Goal: Complete application form

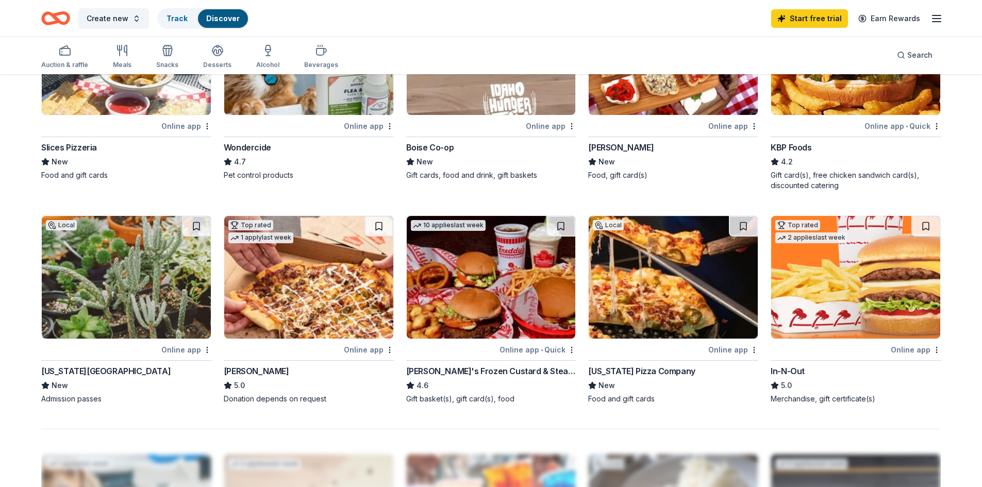
scroll to position [635, 0]
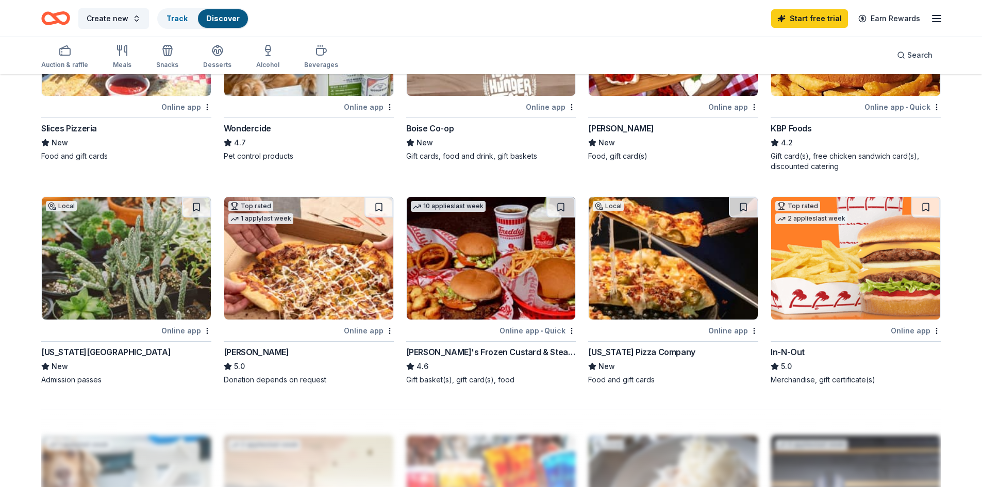
click at [722, 330] on div "Online app" at bounding box center [734, 330] width 50 height 13
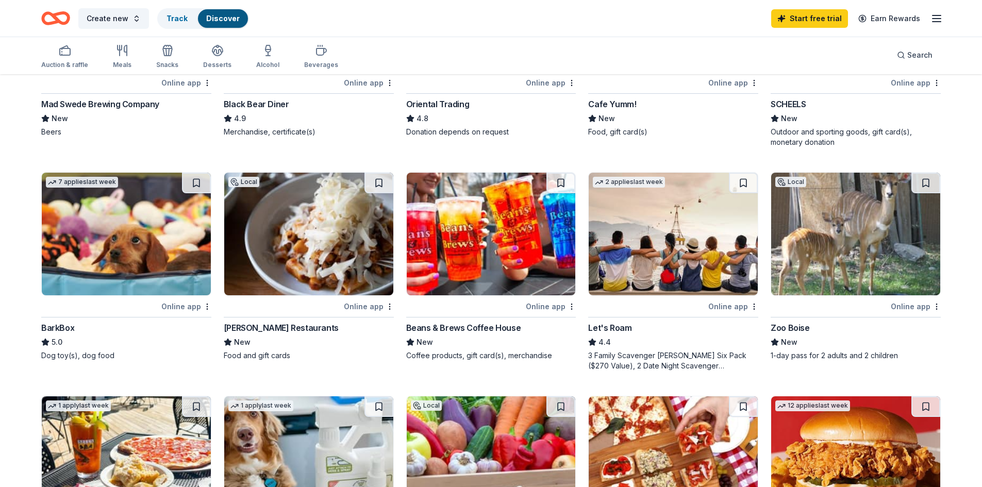
scroll to position [210, 0]
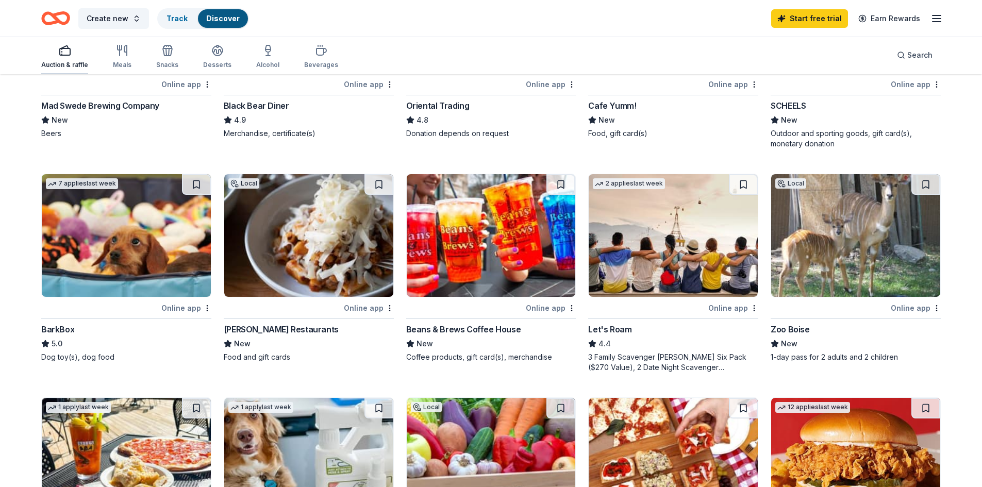
click at [62, 51] on icon "button" at bounding box center [65, 50] width 12 height 12
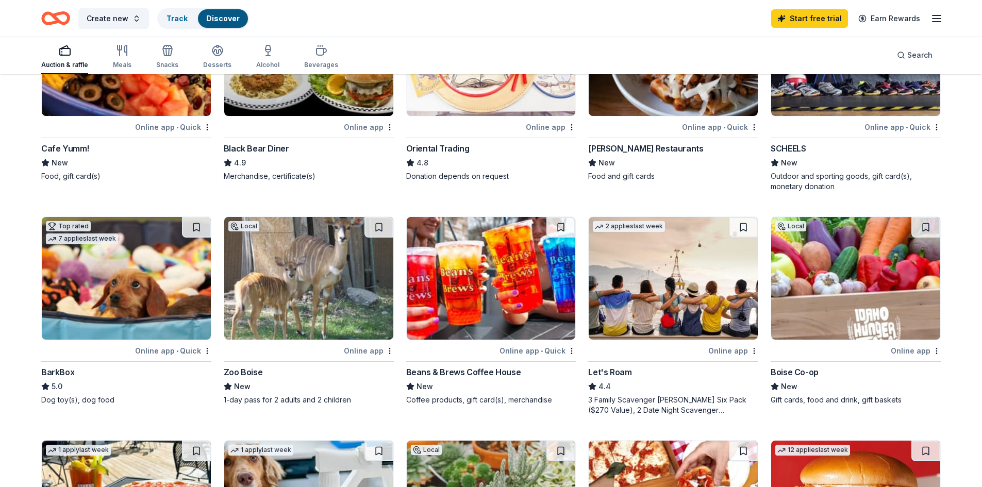
scroll to position [169, 0]
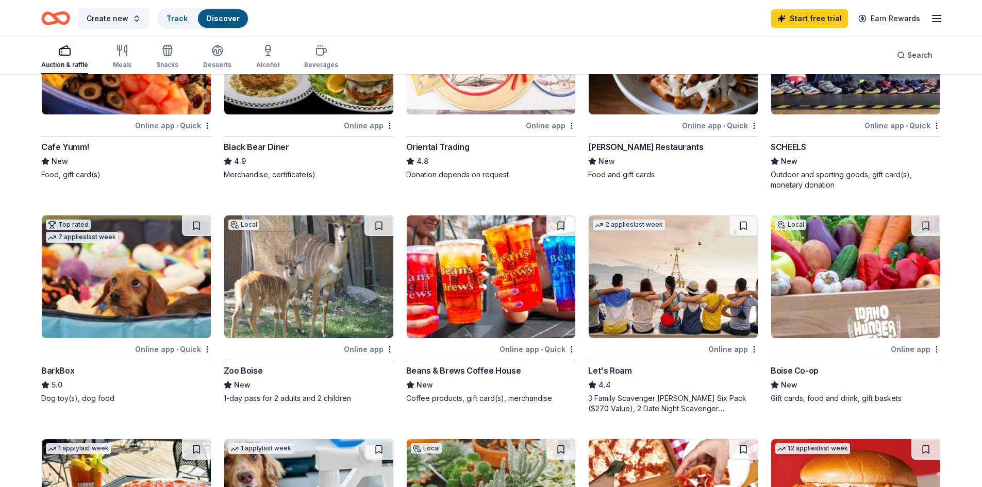
click at [470, 367] on div "Beans & Brews Coffee House" at bounding box center [463, 371] width 115 height 12
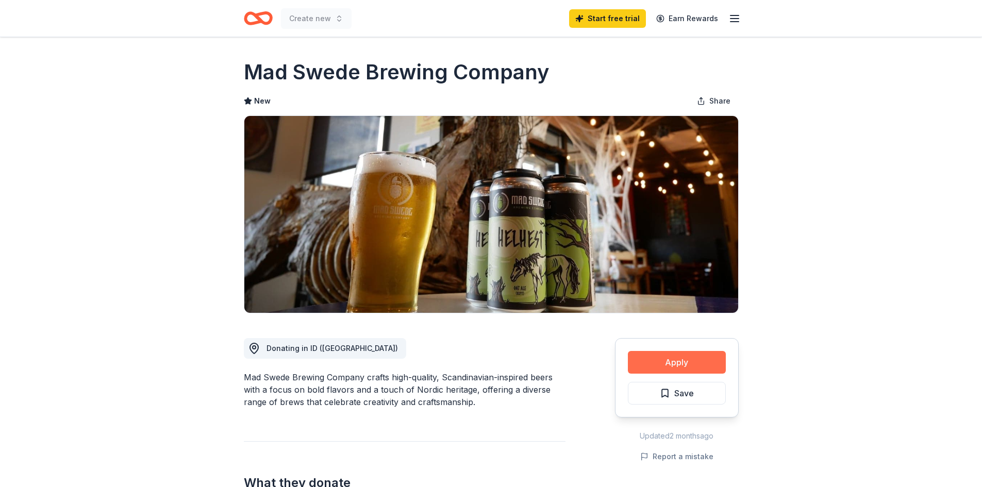
click at [694, 362] on button "Apply" at bounding box center [677, 362] width 98 height 23
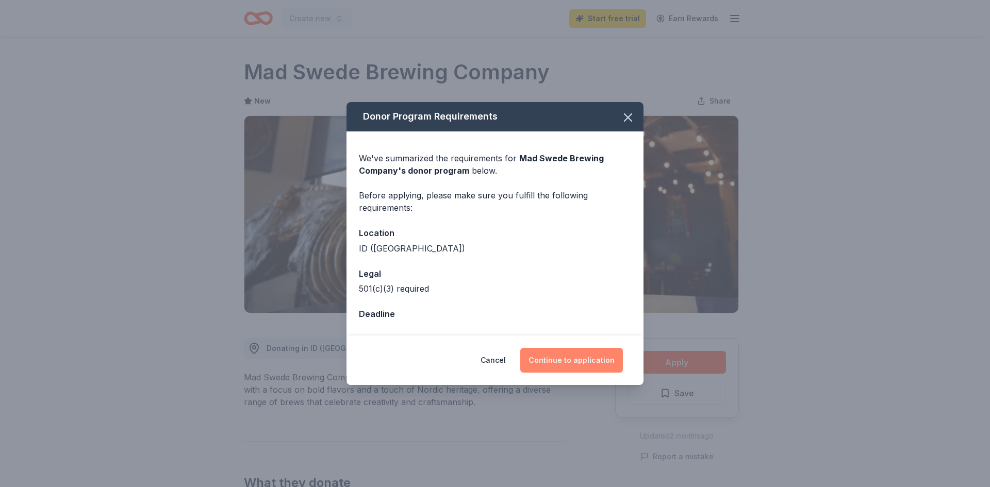
click at [560, 361] on button "Continue to application" at bounding box center [571, 360] width 103 height 25
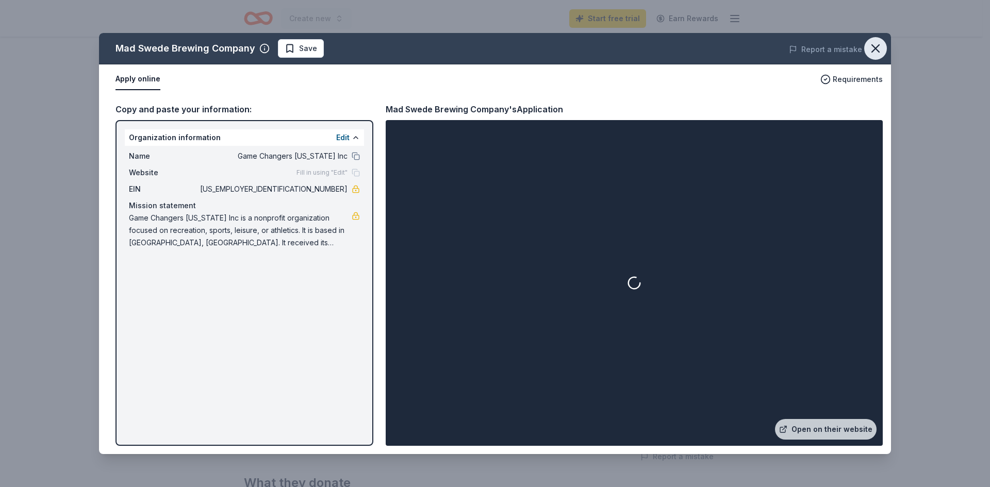
click at [873, 45] on icon "button" at bounding box center [875, 48] width 7 height 7
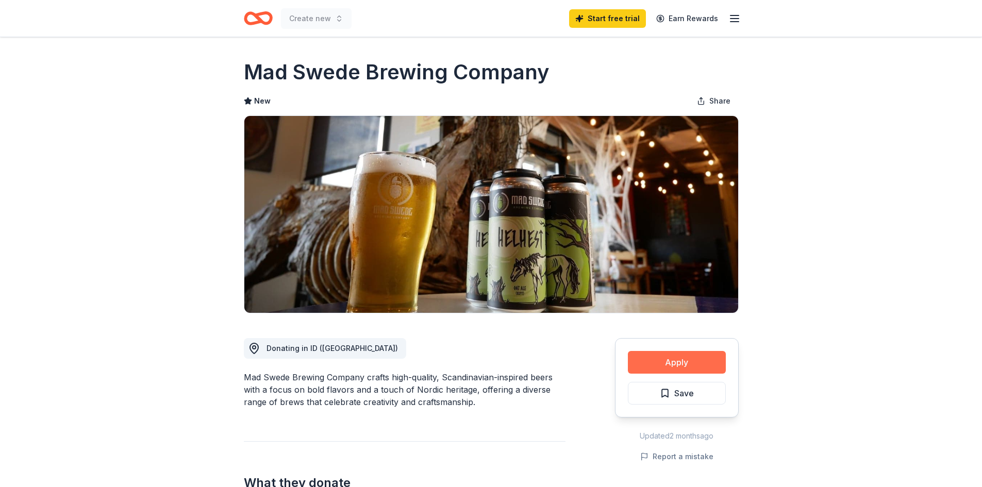
click at [679, 359] on button "Apply" at bounding box center [677, 362] width 98 height 23
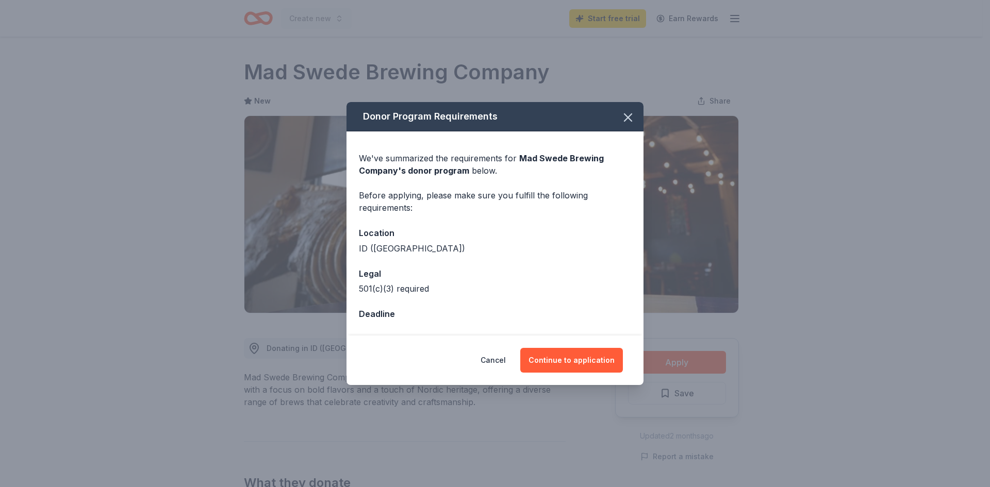
click at [399, 318] on div "Deadline" at bounding box center [495, 313] width 272 height 13
click at [580, 365] on button "Continue to application" at bounding box center [571, 360] width 103 height 25
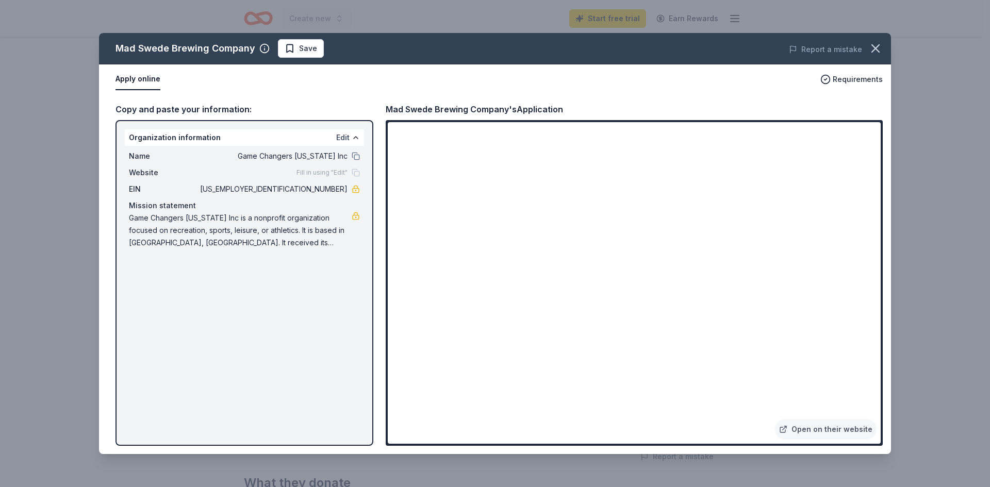
click at [340, 135] on button "Edit" at bounding box center [342, 137] width 13 height 12
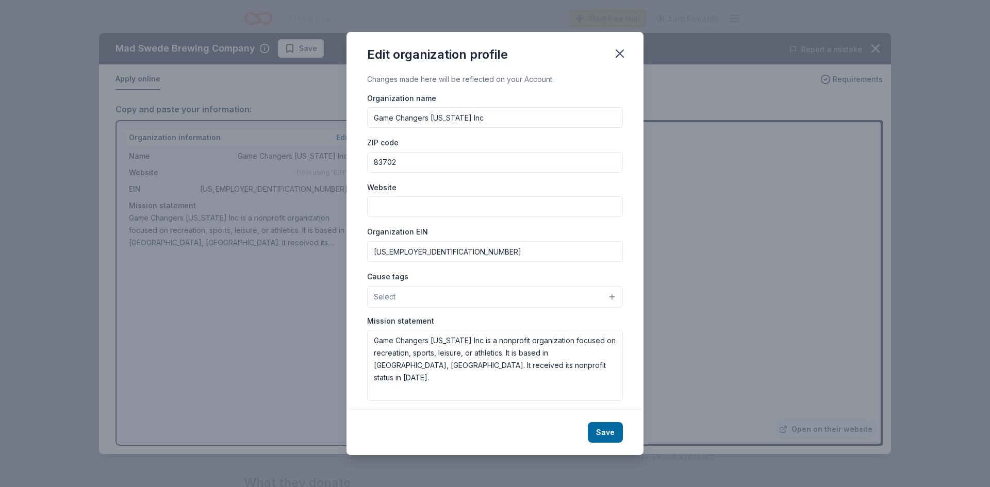
click at [406, 210] on input "Website" at bounding box center [495, 206] width 256 height 21
type input "[DOMAIN_NAME]"
click at [602, 435] on button "Save" at bounding box center [605, 432] width 35 height 21
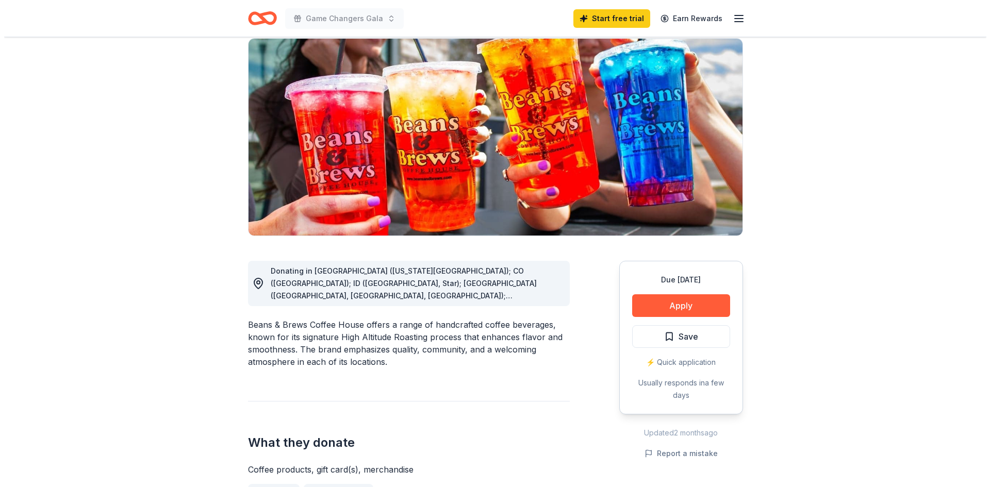
scroll to position [133, 0]
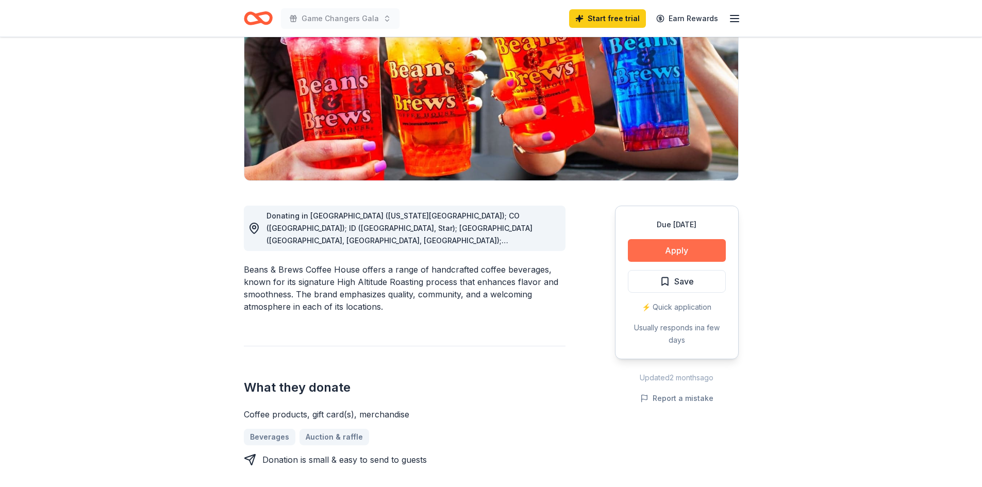
click at [679, 250] on button "Apply" at bounding box center [677, 250] width 98 height 23
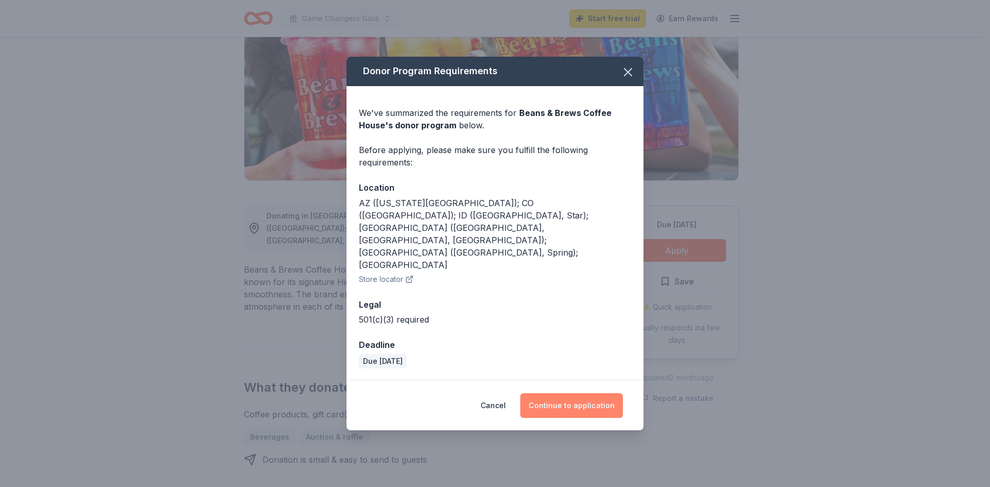
click at [572, 393] on button "Continue to application" at bounding box center [571, 405] width 103 height 25
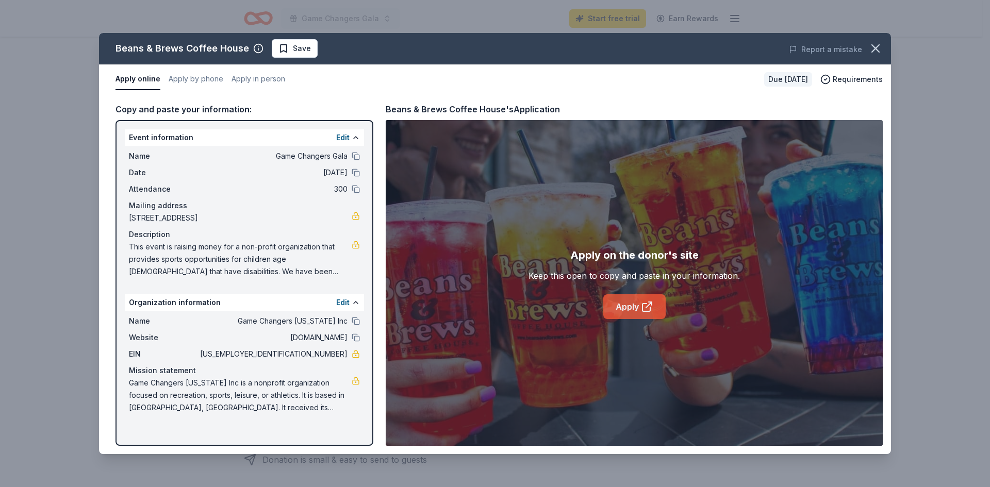
click at [628, 308] on link "Apply" at bounding box center [634, 306] width 62 height 25
